Goal: Task Accomplishment & Management: Complete application form

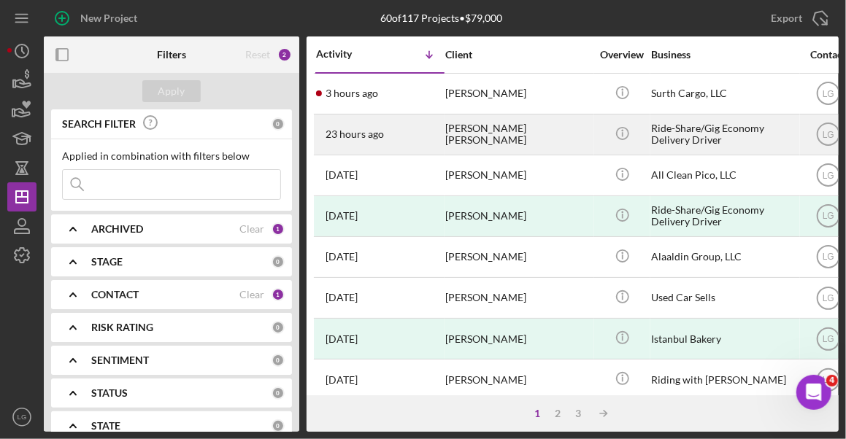
click at [738, 139] on div "Ride-Share/Gig Economy Delivery Driver" at bounding box center [724, 134] width 146 height 39
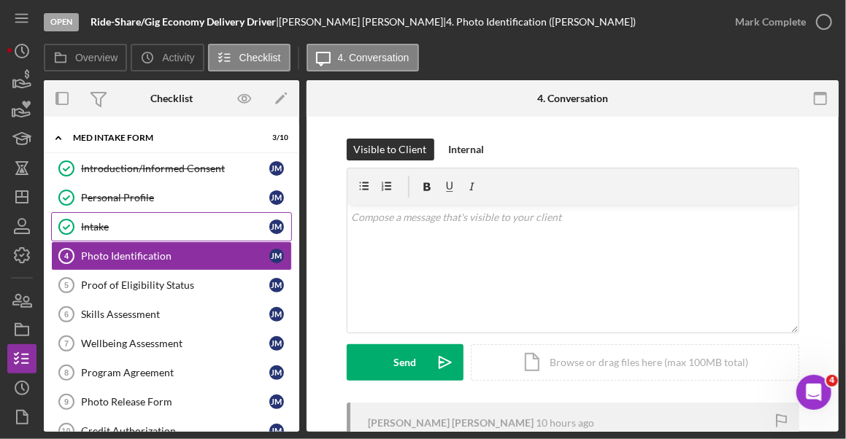
click at [99, 223] on div "Intake" at bounding box center [175, 227] width 188 height 12
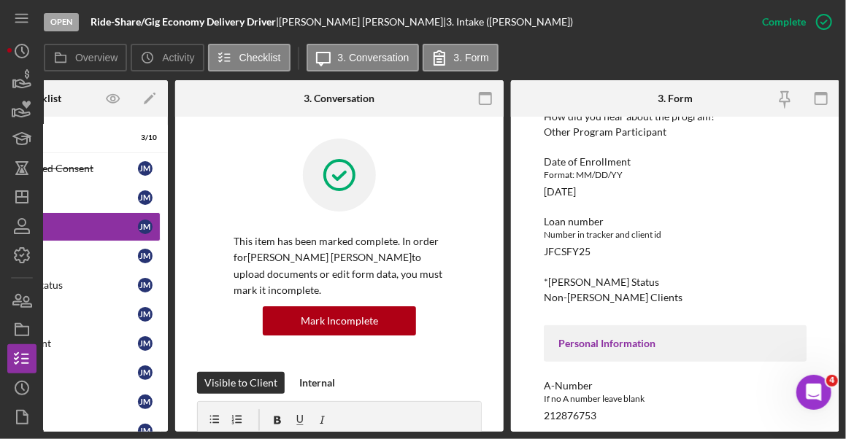
scroll to position [134, 0]
click at [632, 239] on div "Number in tracker and client id" at bounding box center [675, 234] width 263 height 15
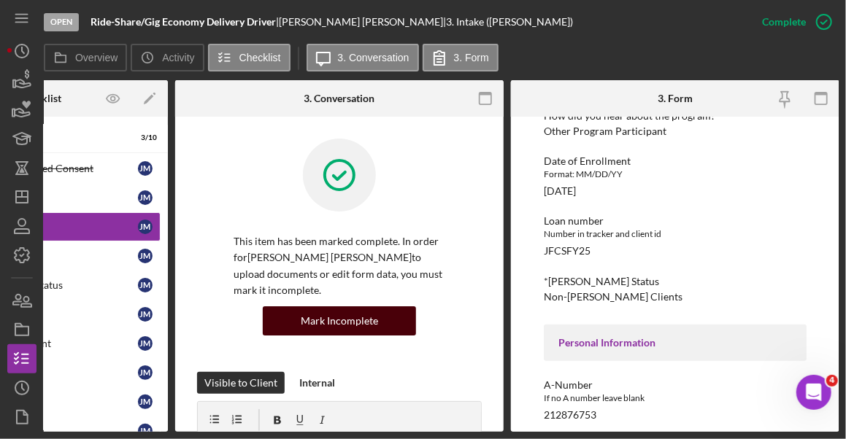
click at [338, 307] on div "Mark Incomplete" at bounding box center [339, 321] width 77 height 29
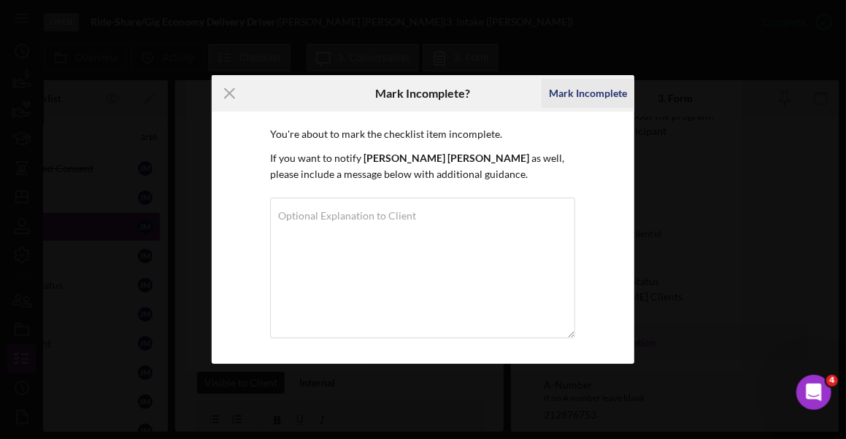
click at [586, 89] on div "Mark Incomplete" at bounding box center [588, 93] width 78 height 29
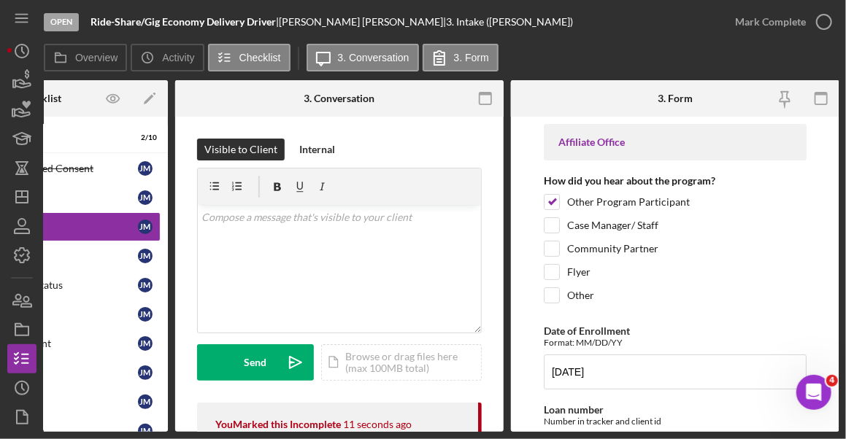
scroll to position [272, 0]
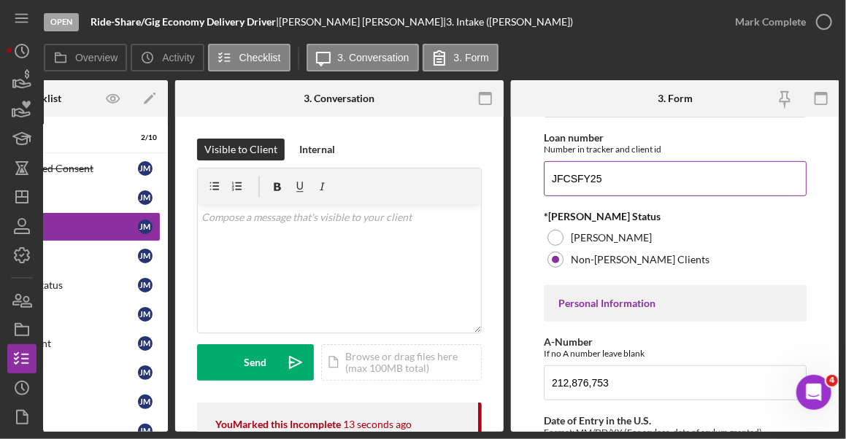
click at [633, 176] on input "JFCSFY25" at bounding box center [675, 178] width 263 height 35
type input "JFCSFY2532"
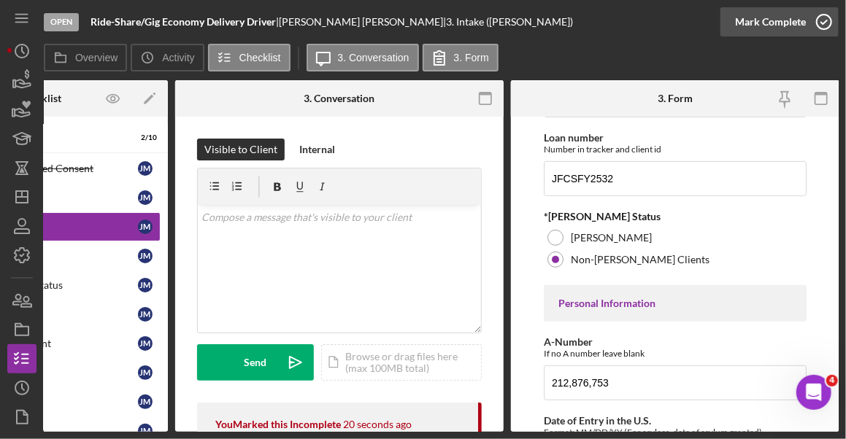
click at [822, 20] on icon "button" at bounding box center [824, 22] width 36 height 36
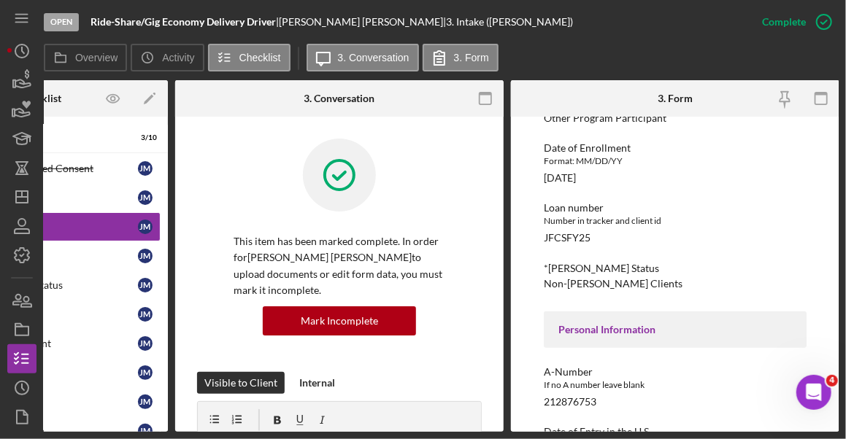
scroll to position [149, 0]
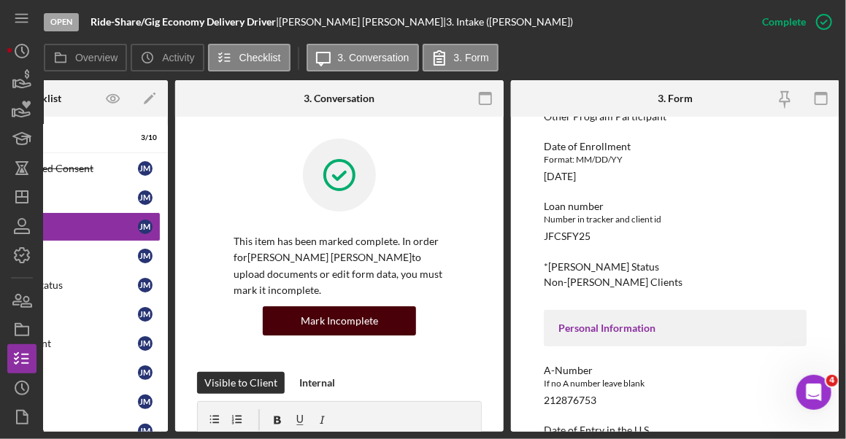
click at [357, 307] on div "Mark Incomplete" at bounding box center [339, 321] width 77 height 29
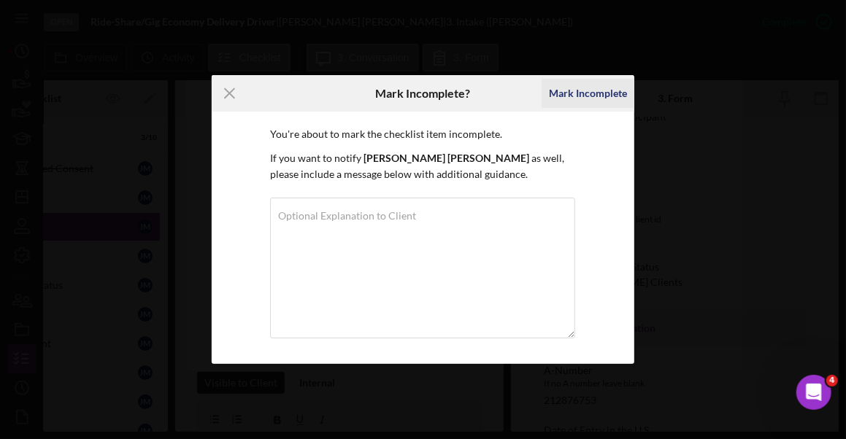
click at [607, 93] on div "Mark Incomplete" at bounding box center [588, 93] width 78 height 29
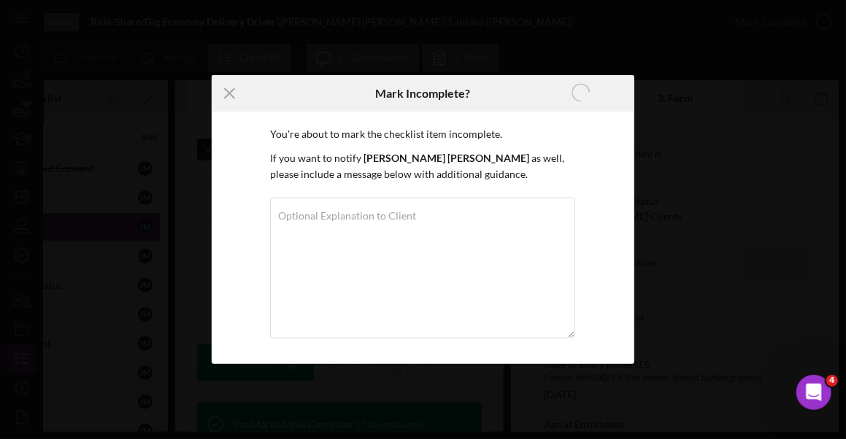
scroll to position [83, 0]
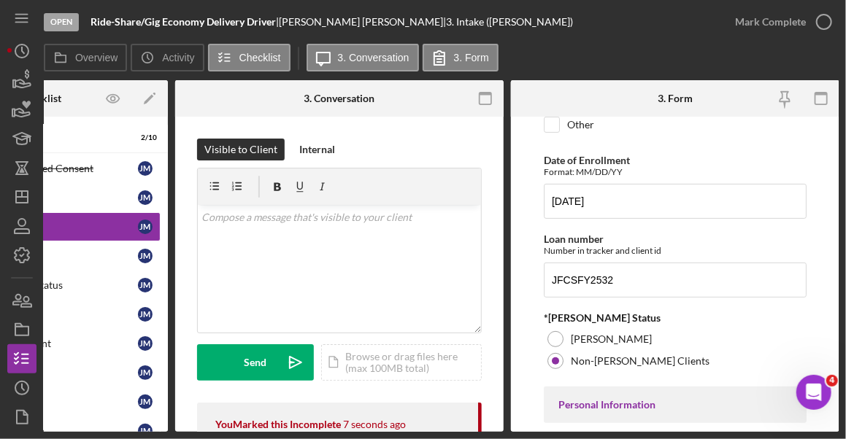
scroll to position [174, 0]
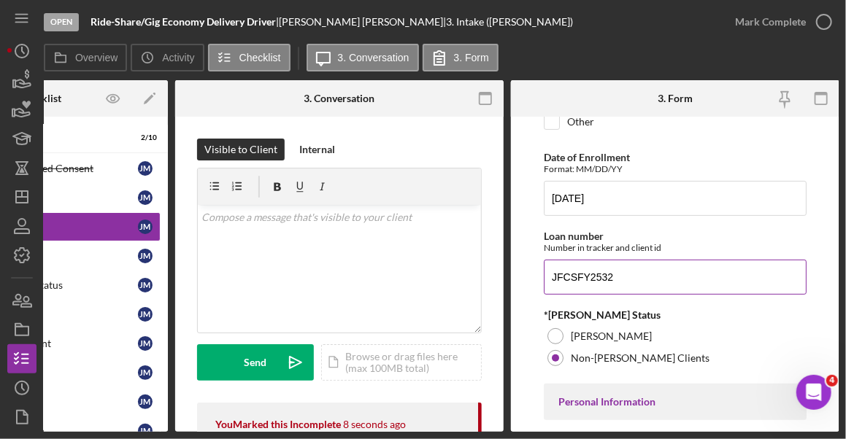
click at [635, 277] on input "JFCSFY2532" at bounding box center [675, 277] width 263 height 35
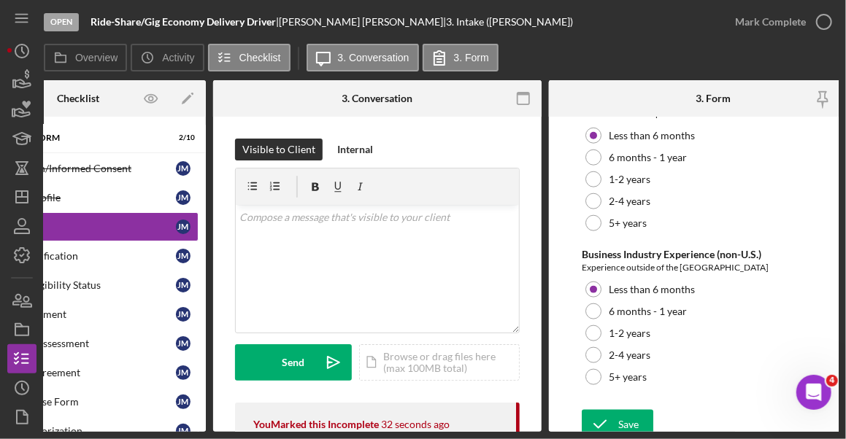
scroll to position [272, 0]
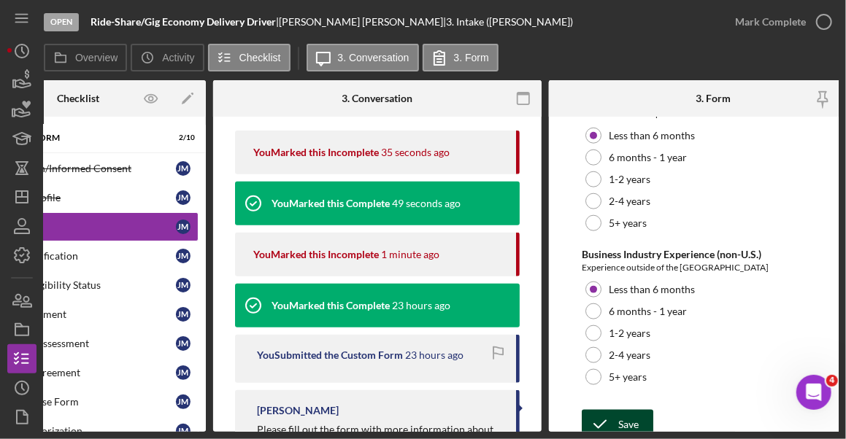
click at [619, 410] on div "Save Save" at bounding box center [713, 425] width 263 height 31
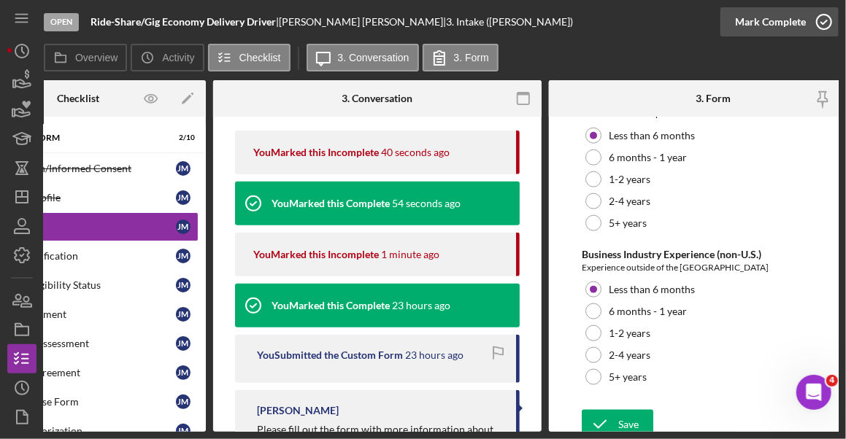
click at [827, 15] on icon "button" at bounding box center [824, 22] width 36 height 36
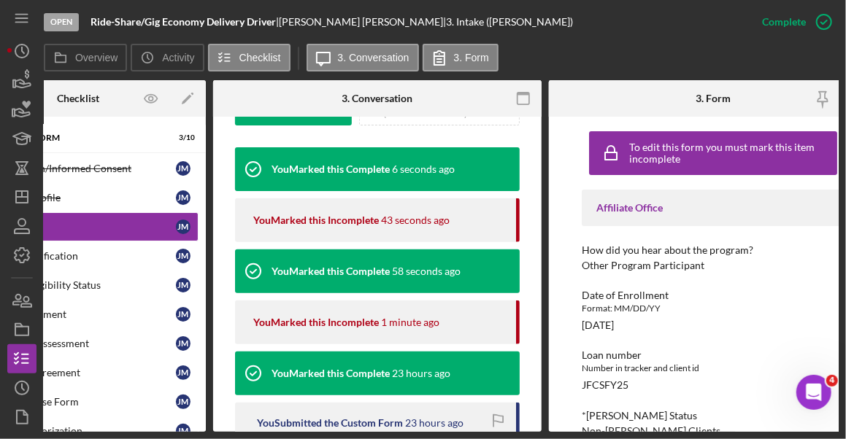
scroll to position [0, 0]
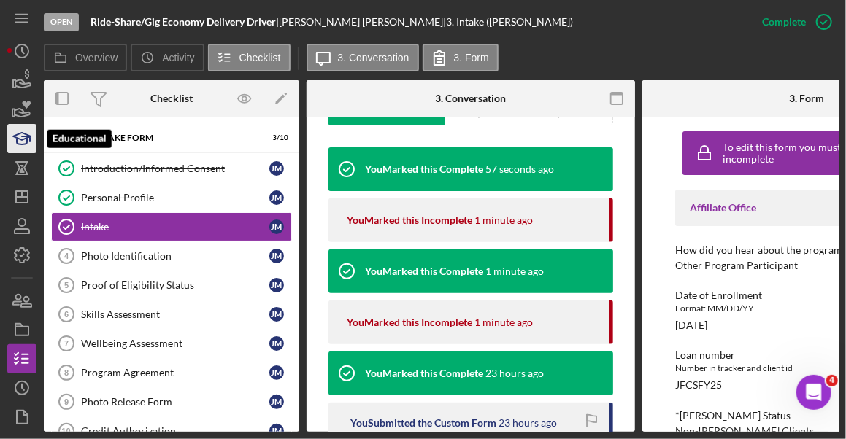
click at [27, 143] on icon "button" at bounding box center [22, 138] width 36 height 36
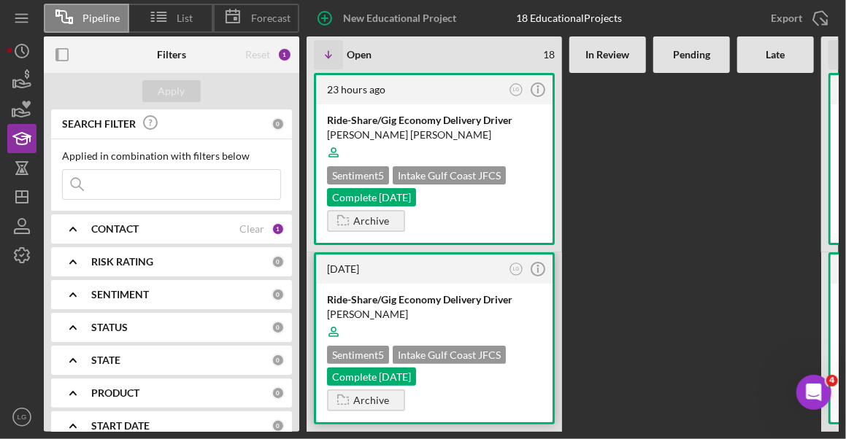
click at [447, 328] on div at bounding box center [434, 332] width 215 height 28
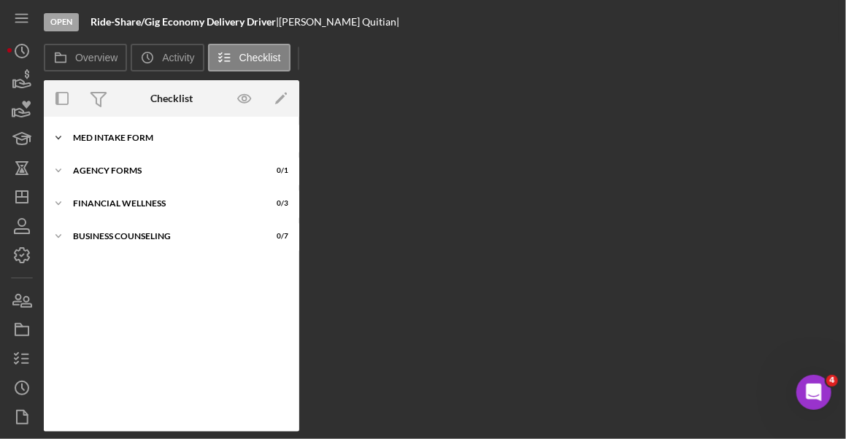
click at [135, 137] on div "MED Intake Form" at bounding box center [177, 138] width 208 height 9
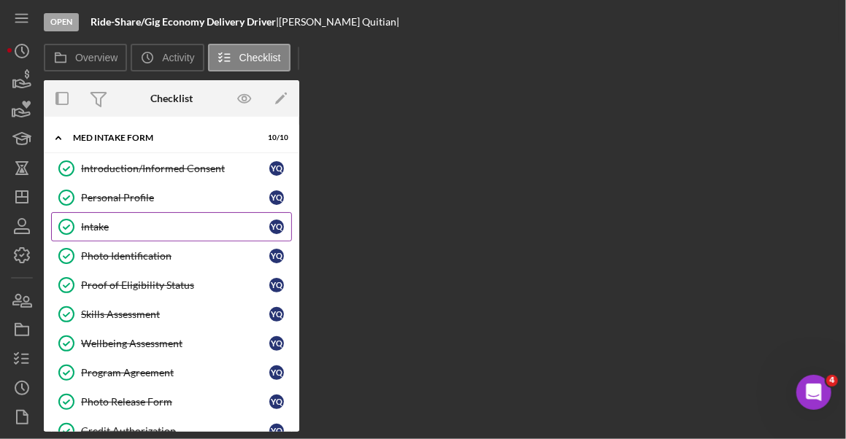
click at [102, 226] on div "Intake" at bounding box center [175, 227] width 188 height 12
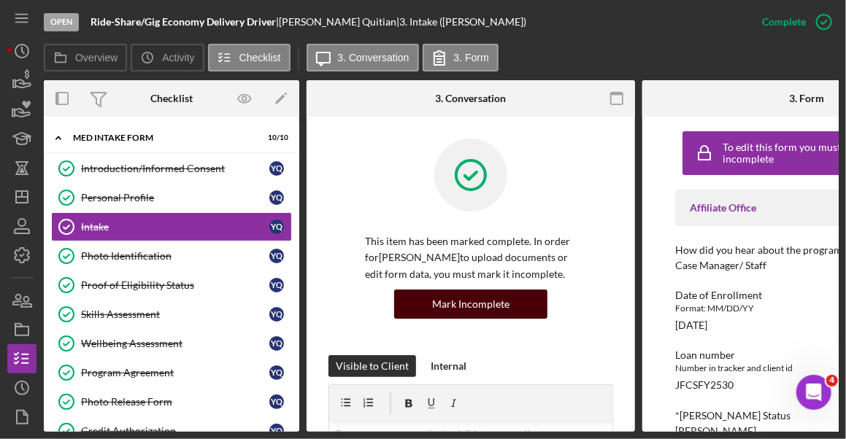
click at [491, 304] on div "Mark Incomplete" at bounding box center [470, 304] width 77 height 29
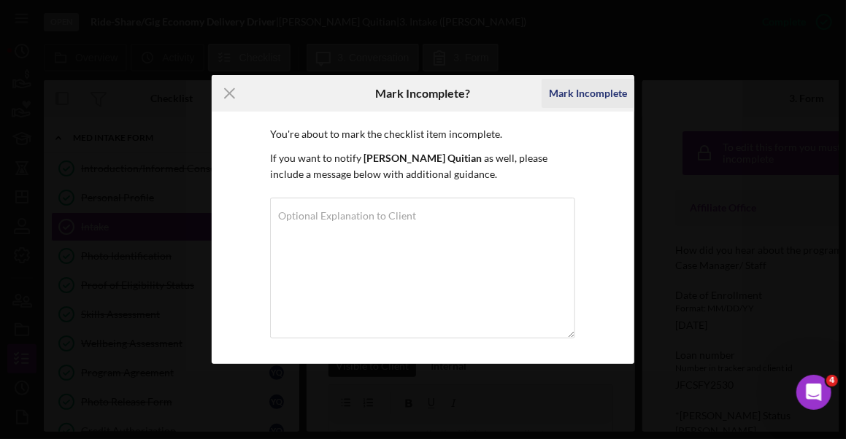
click at [579, 94] on div "Mark Incomplete" at bounding box center [588, 93] width 78 height 29
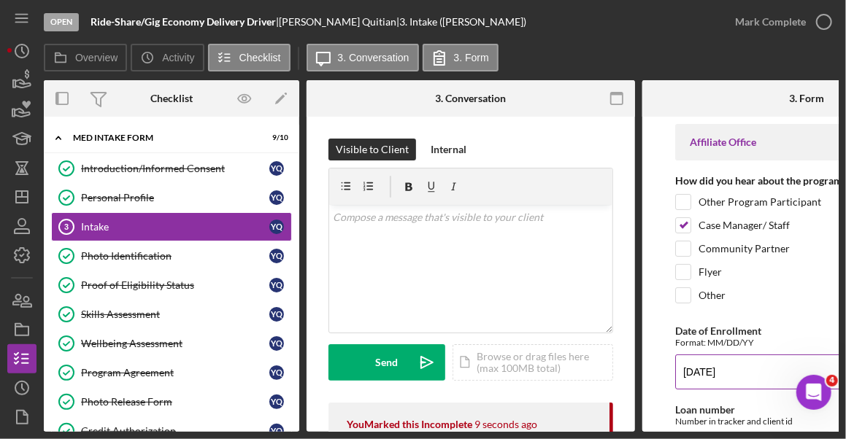
click at [707, 367] on input "[DATE]" at bounding box center [806, 372] width 263 height 35
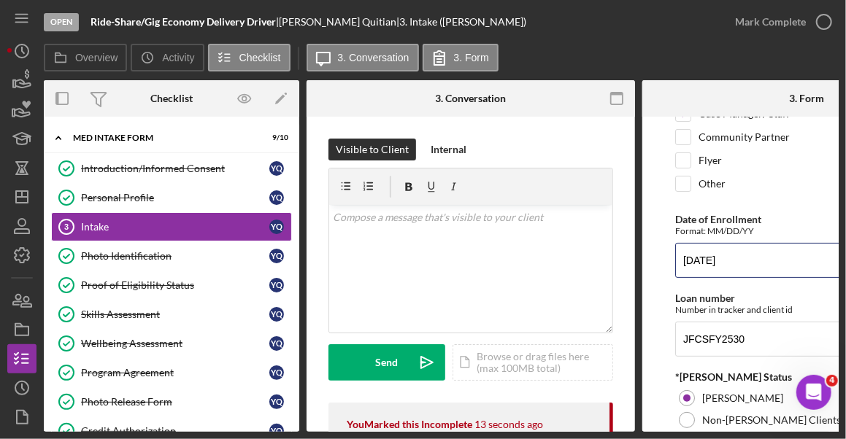
scroll to position [112, 0]
type input "[DATE]"
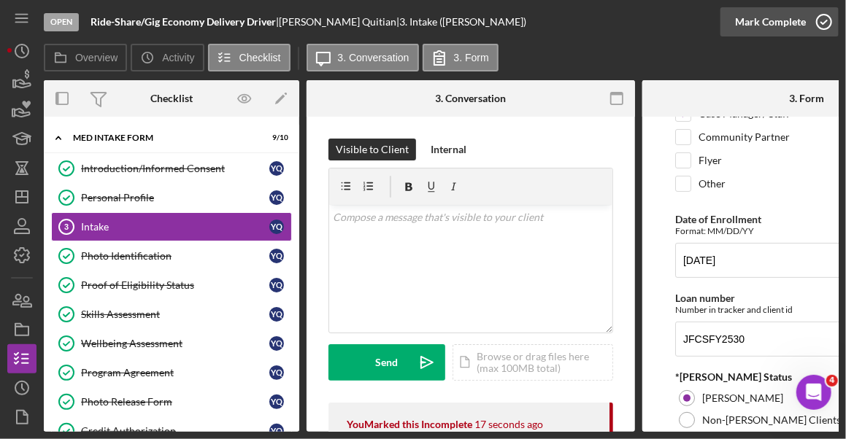
click at [823, 20] on icon "button" at bounding box center [824, 22] width 36 height 36
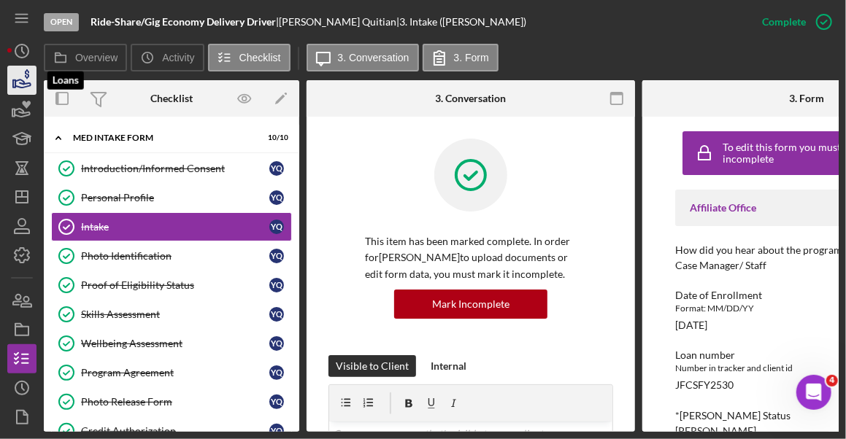
click at [24, 80] on icon "button" at bounding box center [22, 80] width 36 height 36
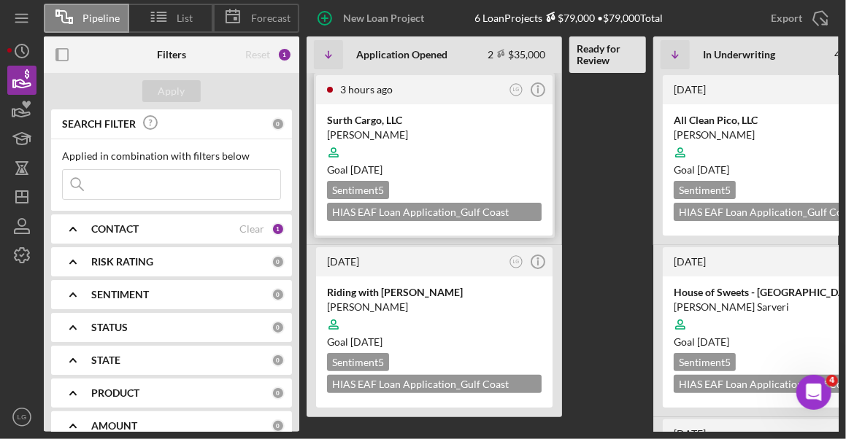
click at [442, 136] on div "[PERSON_NAME]" at bounding box center [434, 135] width 215 height 15
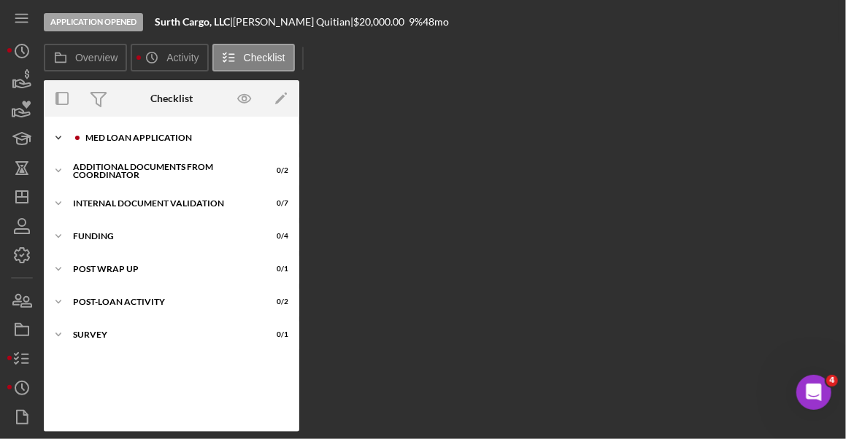
click at [158, 134] on div "MED Loan Application" at bounding box center [183, 138] width 196 height 9
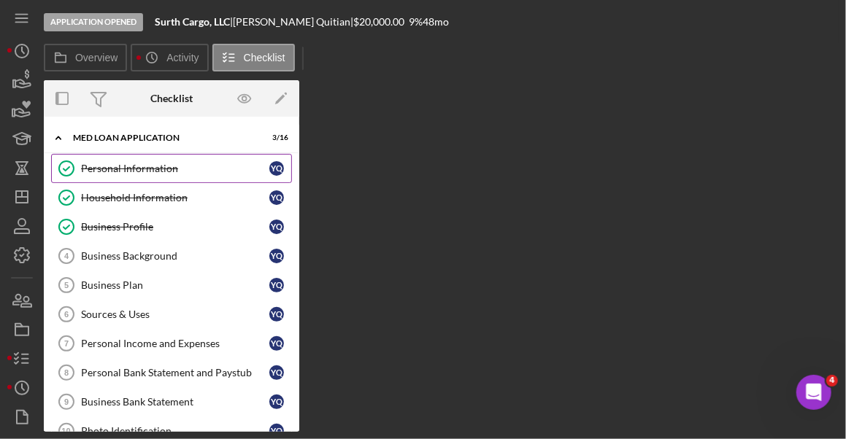
click at [157, 168] on div "Personal Information" at bounding box center [175, 169] width 188 height 12
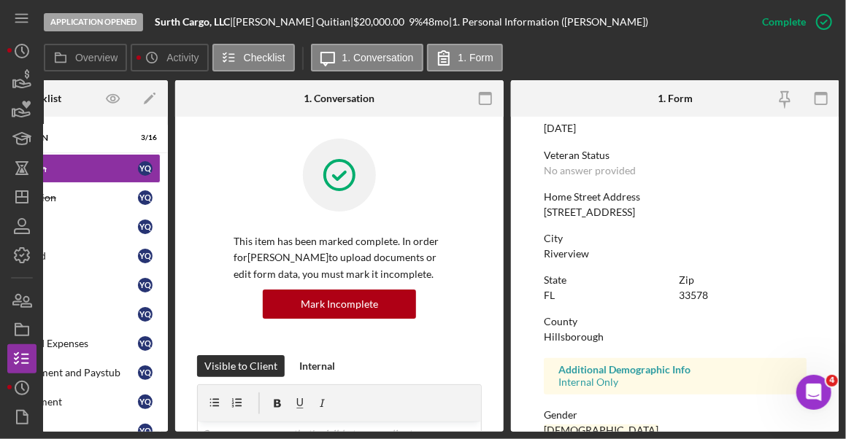
scroll to position [169, 0]
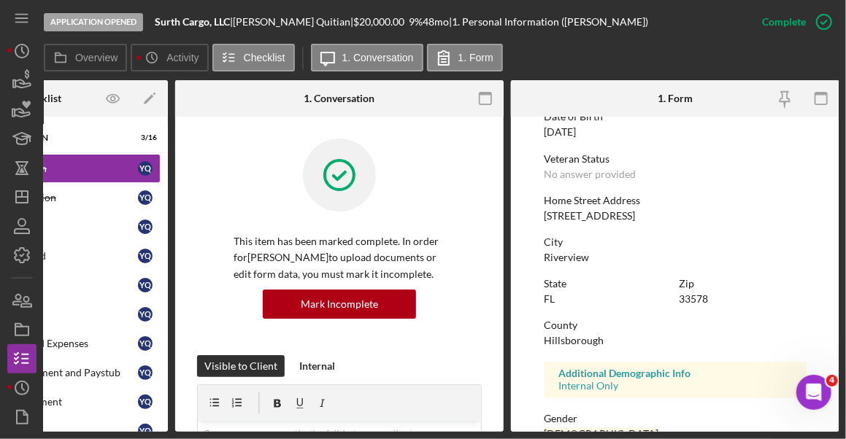
drag, startPoint x: 658, startPoint y: 213, endPoint x: 541, endPoint y: 209, distance: 117.6
click at [541, 209] on form "To edit this form you must mark this item incomplete First Name [PERSON_NAME] M…" at bounding box center [675, 274] width 328 height 315
drag, startPoint x: 541, startPoint y: 209, endPoint x: 569, endPoint y: 215, distance: 28.9
copy div "[STREET_ADDRESS]"
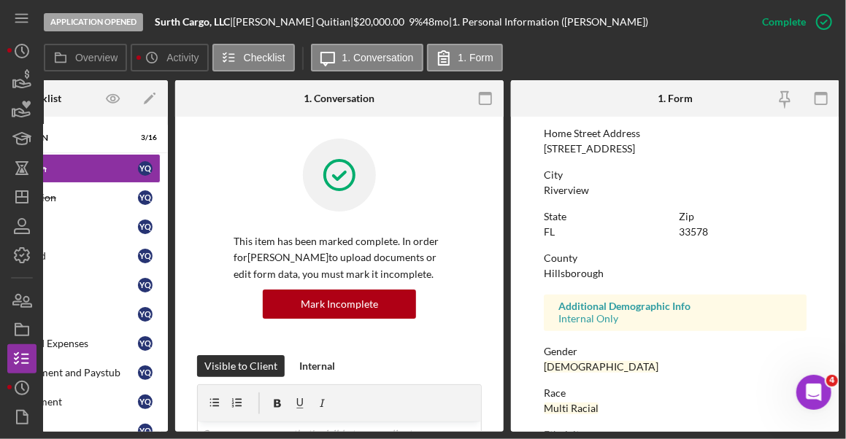
scroll to position [369, 0]
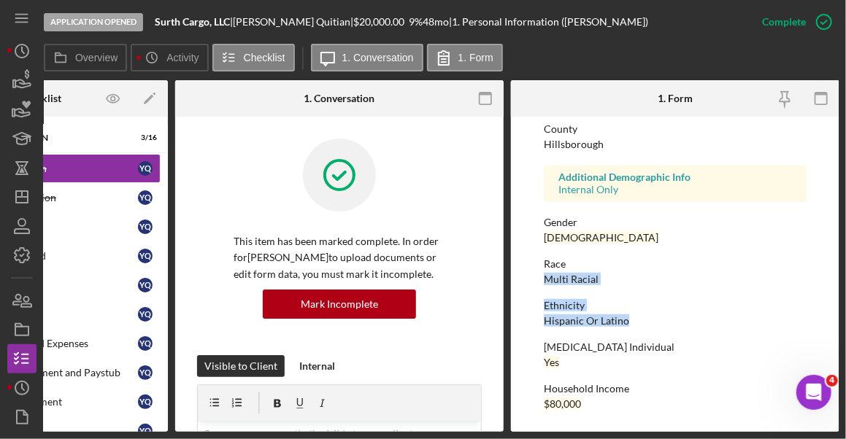
drag, startPoint x: 839, startPoint y: 323, endPoint x: 837, endPoint y: 264, distance: 59.2
click at [837, 264] on div "Application Opened Surth Cargo, LLC | [PERSON_NAME] | $20,000.00 9 % 48 mo | 1.…" at bounding box center [423, 219] width 846 height 439
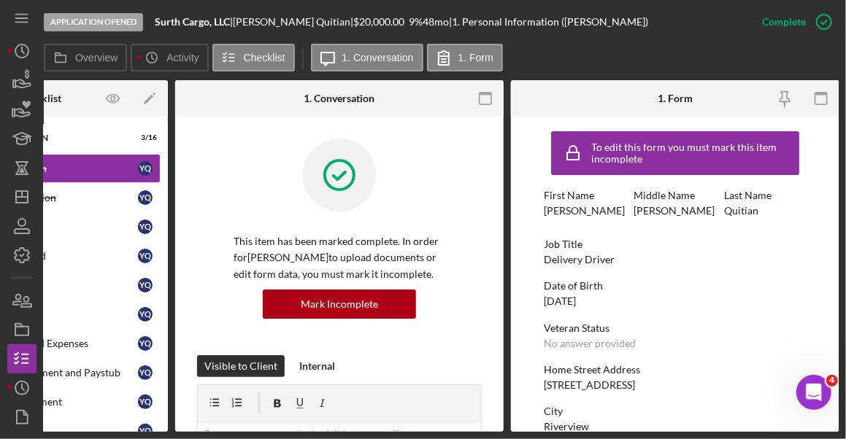
scroll to position [0, 0]
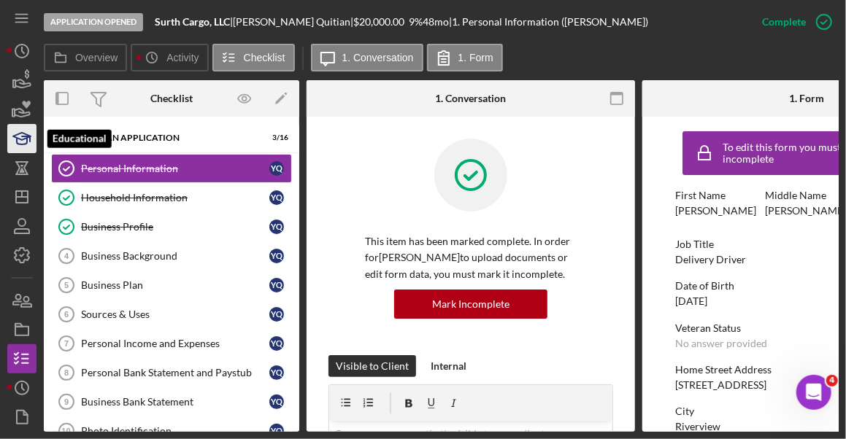
click at [29, 139] on icon "button" at bounding box center [26, 139] width 8 height 5
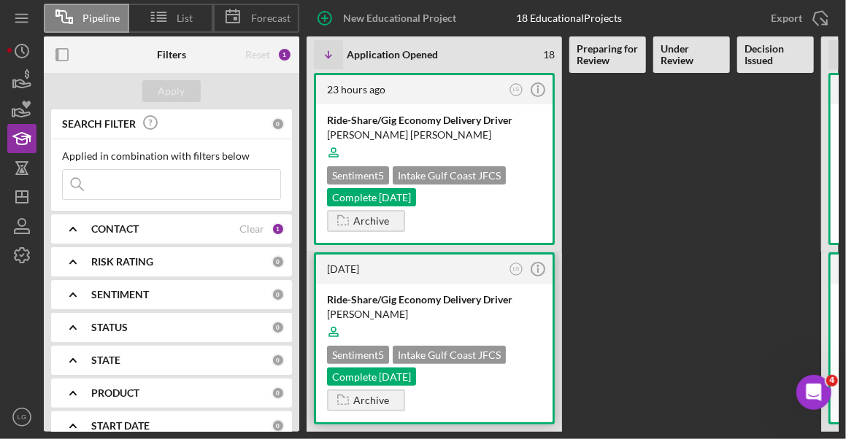
click at [471, 321] on div at bounding box center [434, 332] width 215 height 28
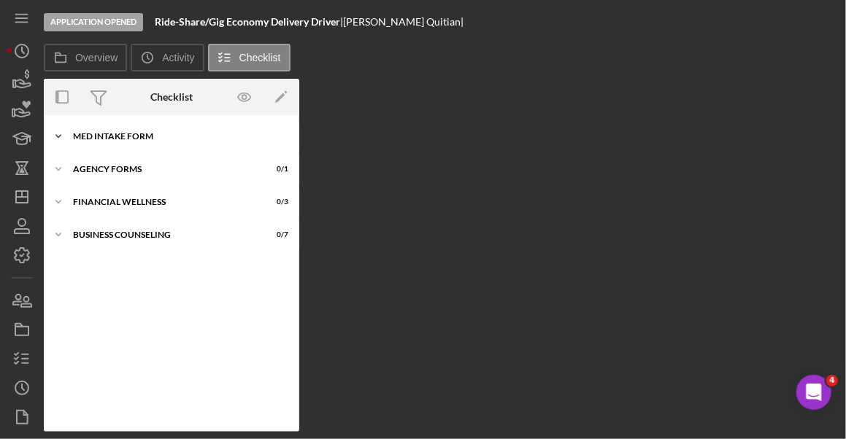
click at [117, 129] on div "Icon/Expander MED Intake Form 10 / 10" at bounding box center [171, 136] width 255 height 29
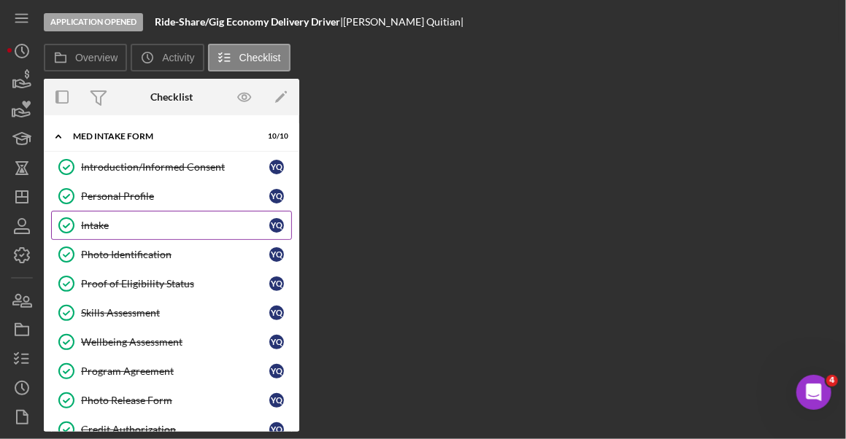
click at [112, 225] on div "Intake" at bounding box center [175, 226] width 188 height 12
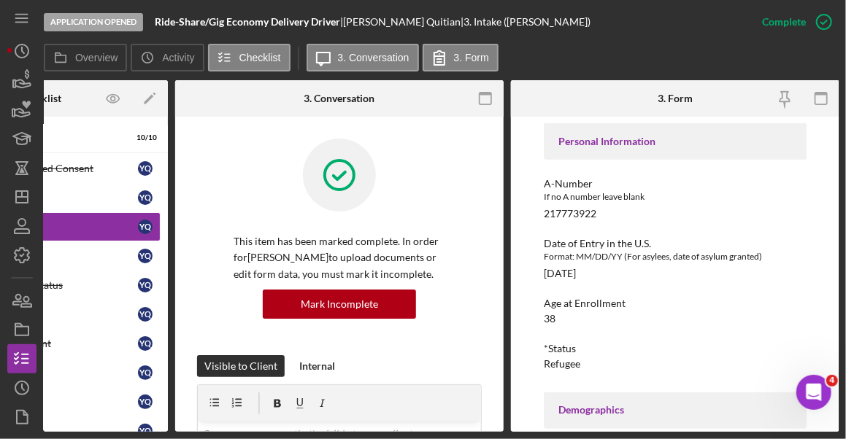
scroll to position [336, 0]
